Goal: Complete application form

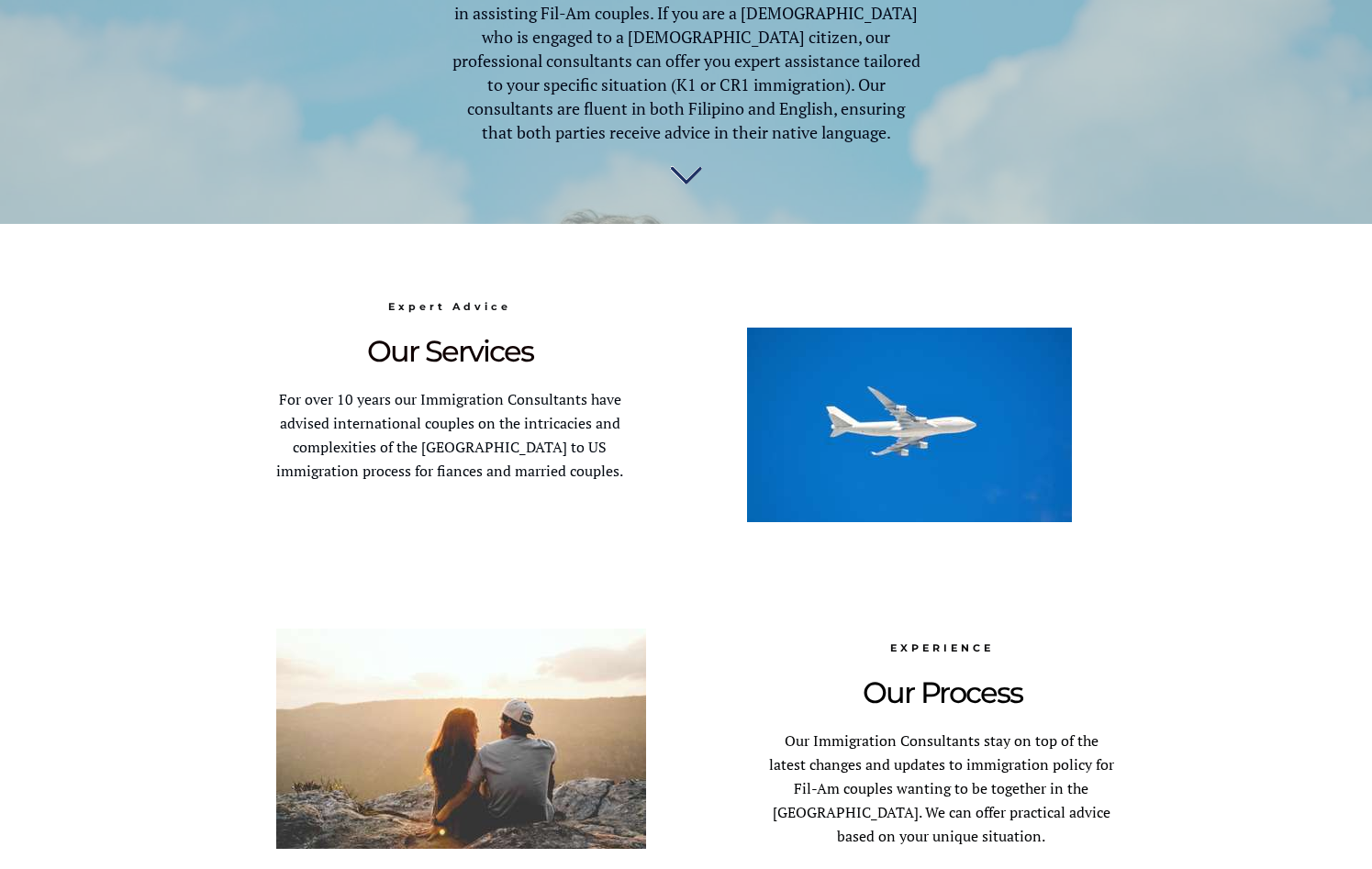
scroll to position [826, 0]
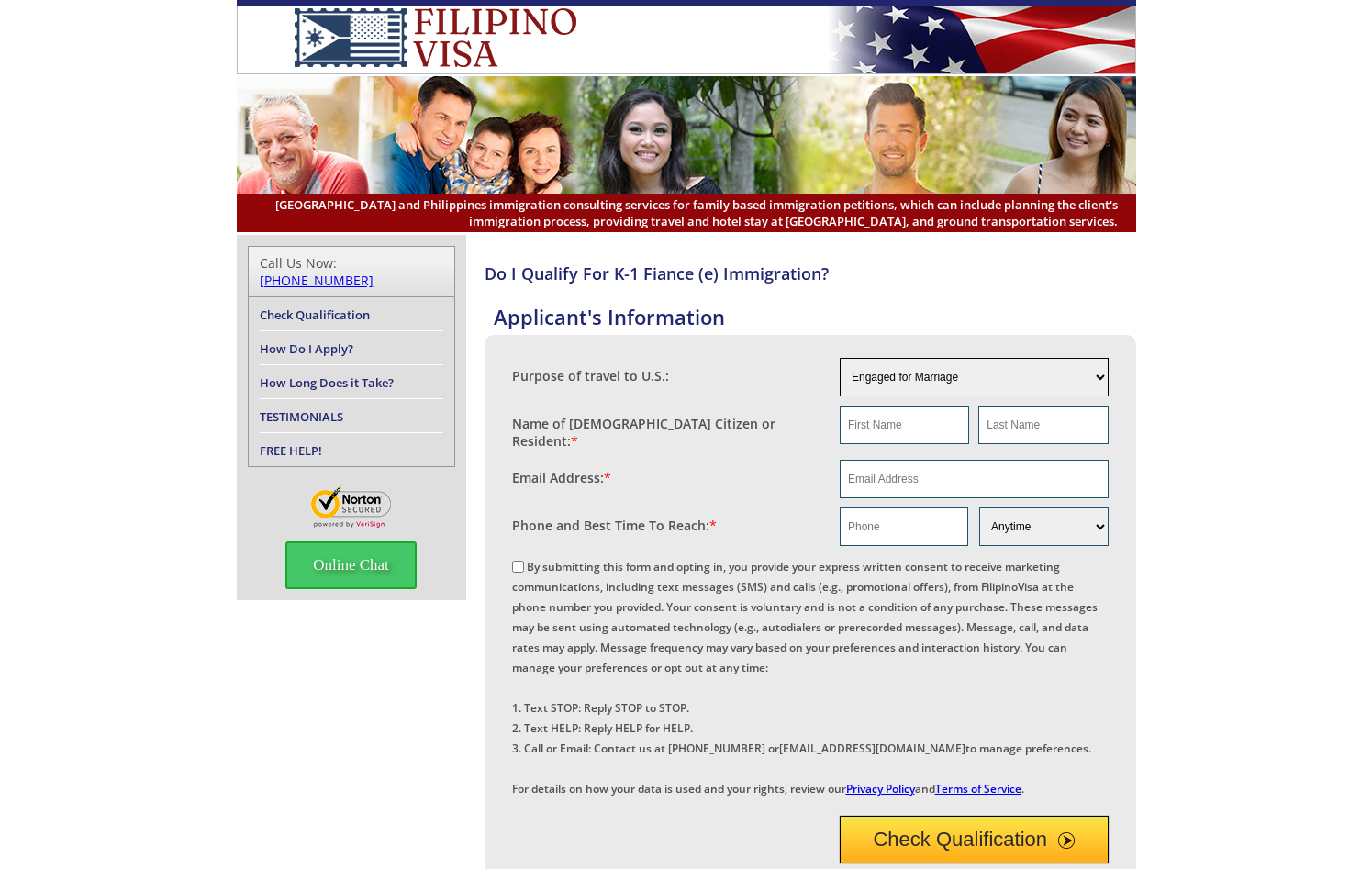
click at [1099, 379] on select "Engaged for Marriage Already Married to U.S. Citizen / Resident For Short Term …" at bounding box center [974, 377] width 269 height 38
select select "3"
click at [840, 358] on select "Engaged for Marriage Already Married to U.S. Citizen / Resident For Short Term …" at bounding box center [974, 377] width 269 height 38
click at [1097, 373] on select "Engaged for Marriage Already Married to U.S. Citizen / Resident For Short Term …" at bounding box center [974, 377] width 269 height 38
click at [840, 358] on select "Engaged for Marriage Already Married to U.S. Citizen / Resident For Short Term …" at bounding box center [974, 377] width 269 height 38
